Goal: Information Seeking & Learning: Learn about a topic

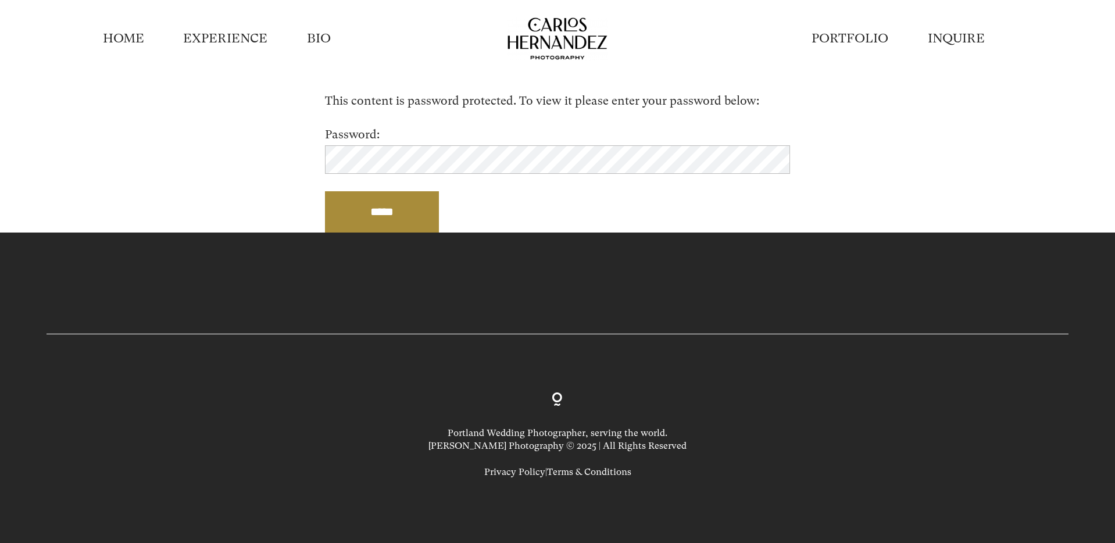
click at [325, 191] on input "*****" at bounding box center [382, 211] width 114 height 41
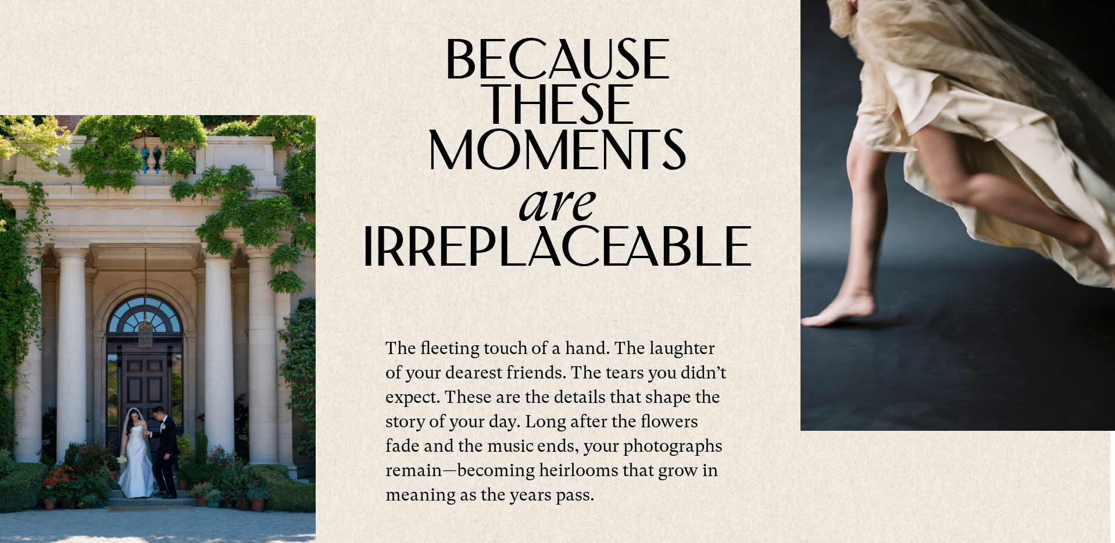
scroll to position [1245, 0]
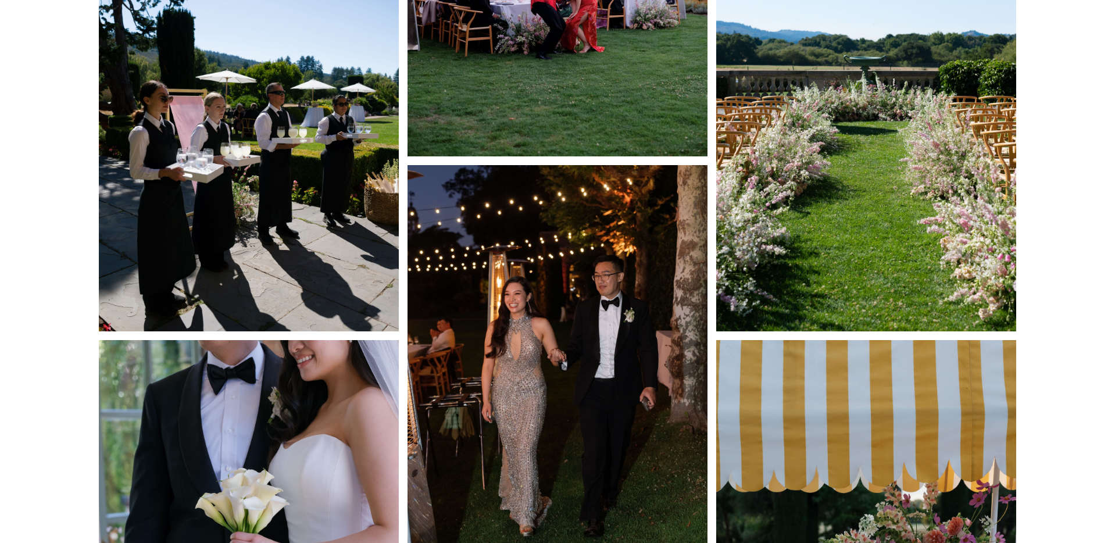
scroll to position [7511, 0]
